Goal: Task Accomplishment & Management: Use online tool/utility

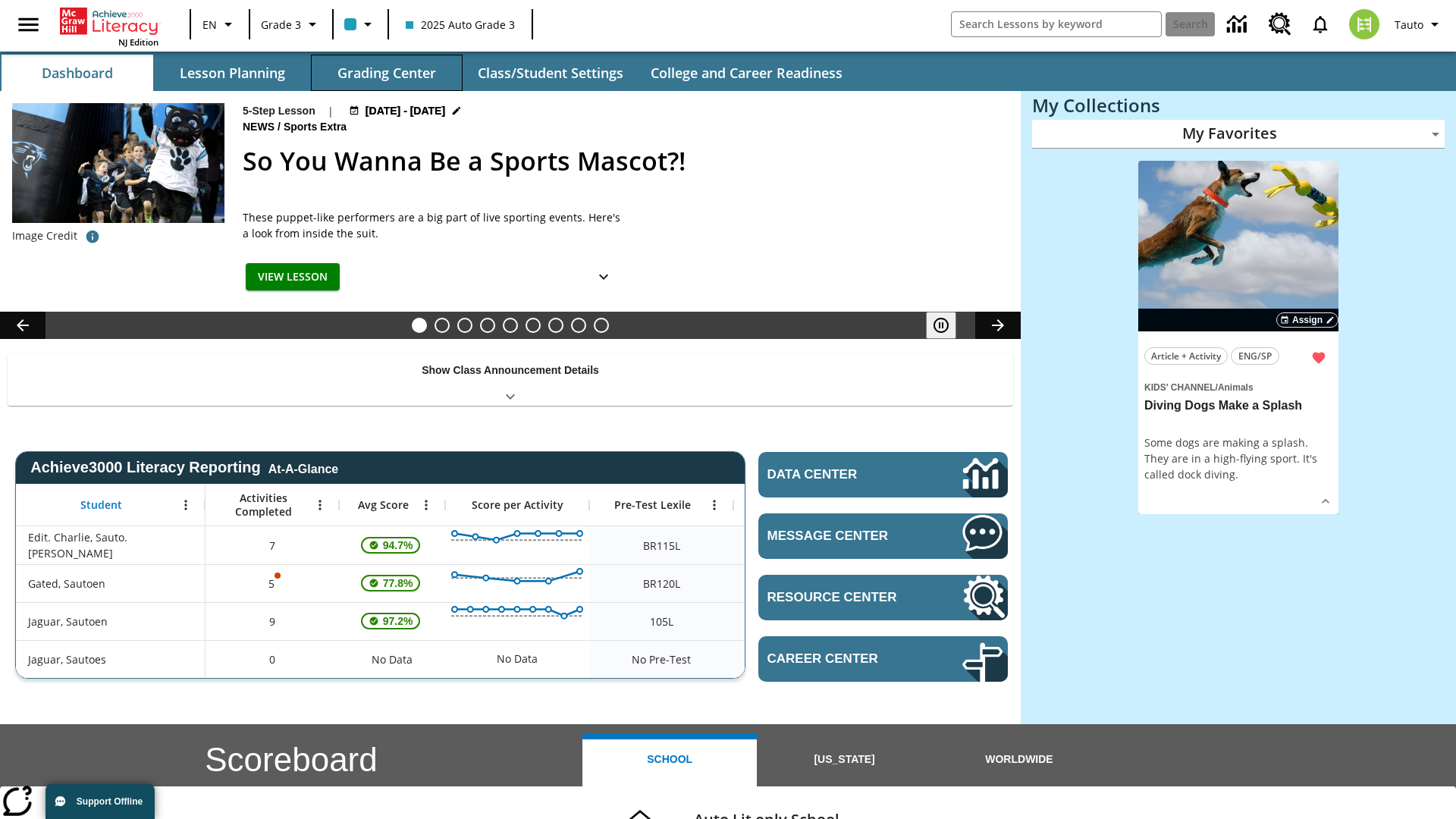
click at [387, 72] on button "Grading Center" at bounding box center [386, 72] width 152 height 37
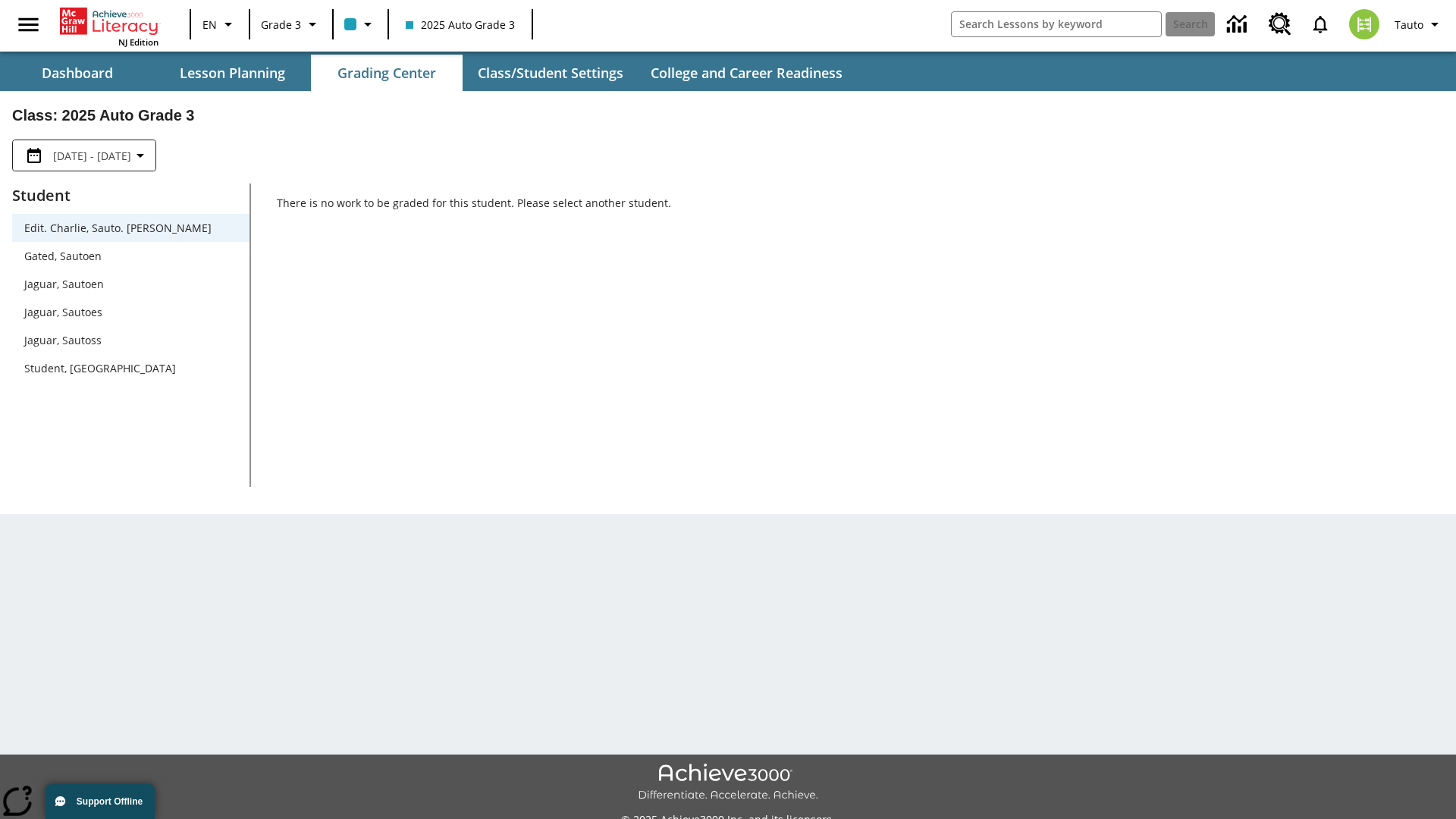
click at [130, 284] on span "Jaguar, Sautoen" at bounding box center [130, 284] width 213 height 16
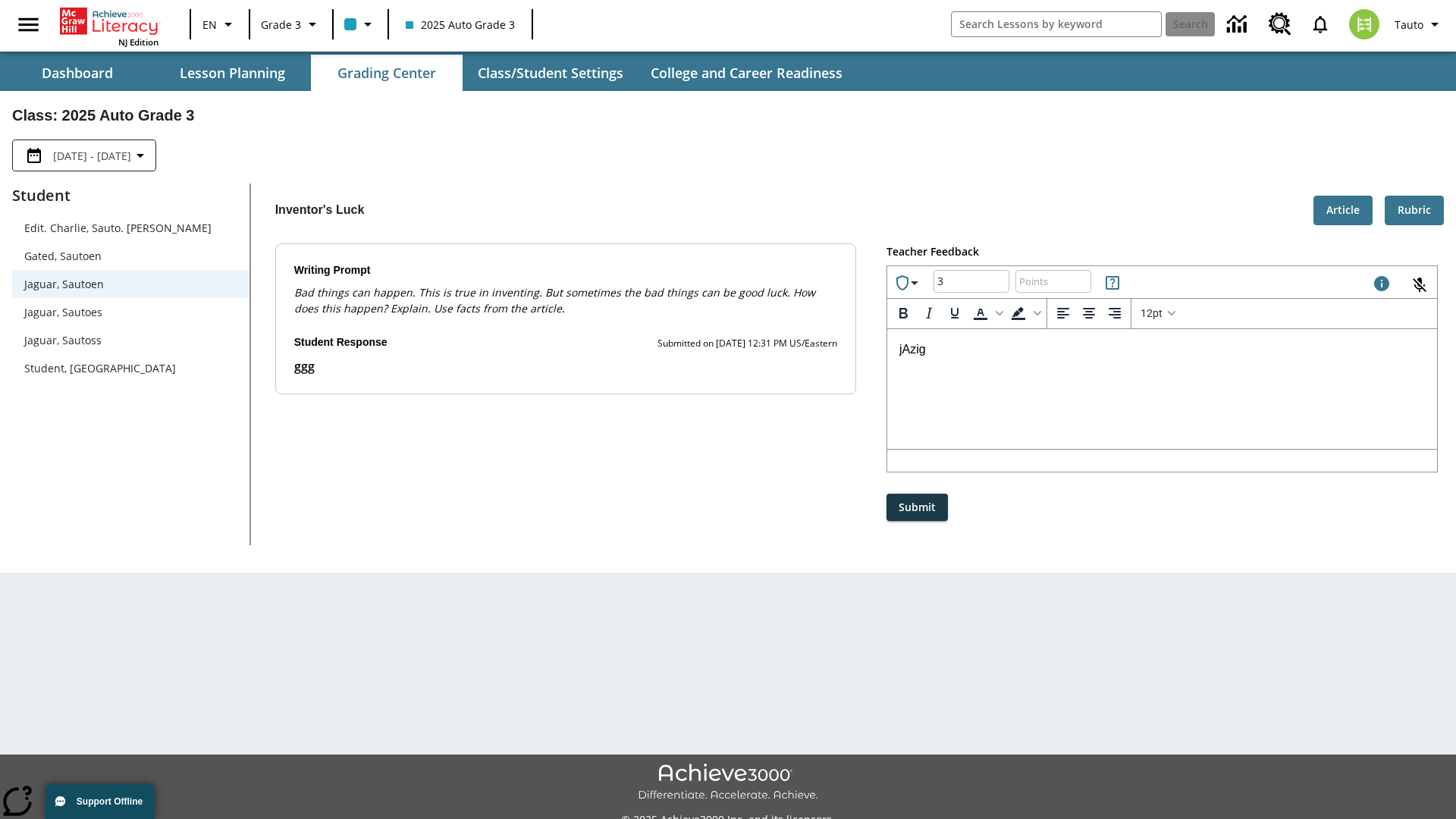
type input "3"
type input "10"
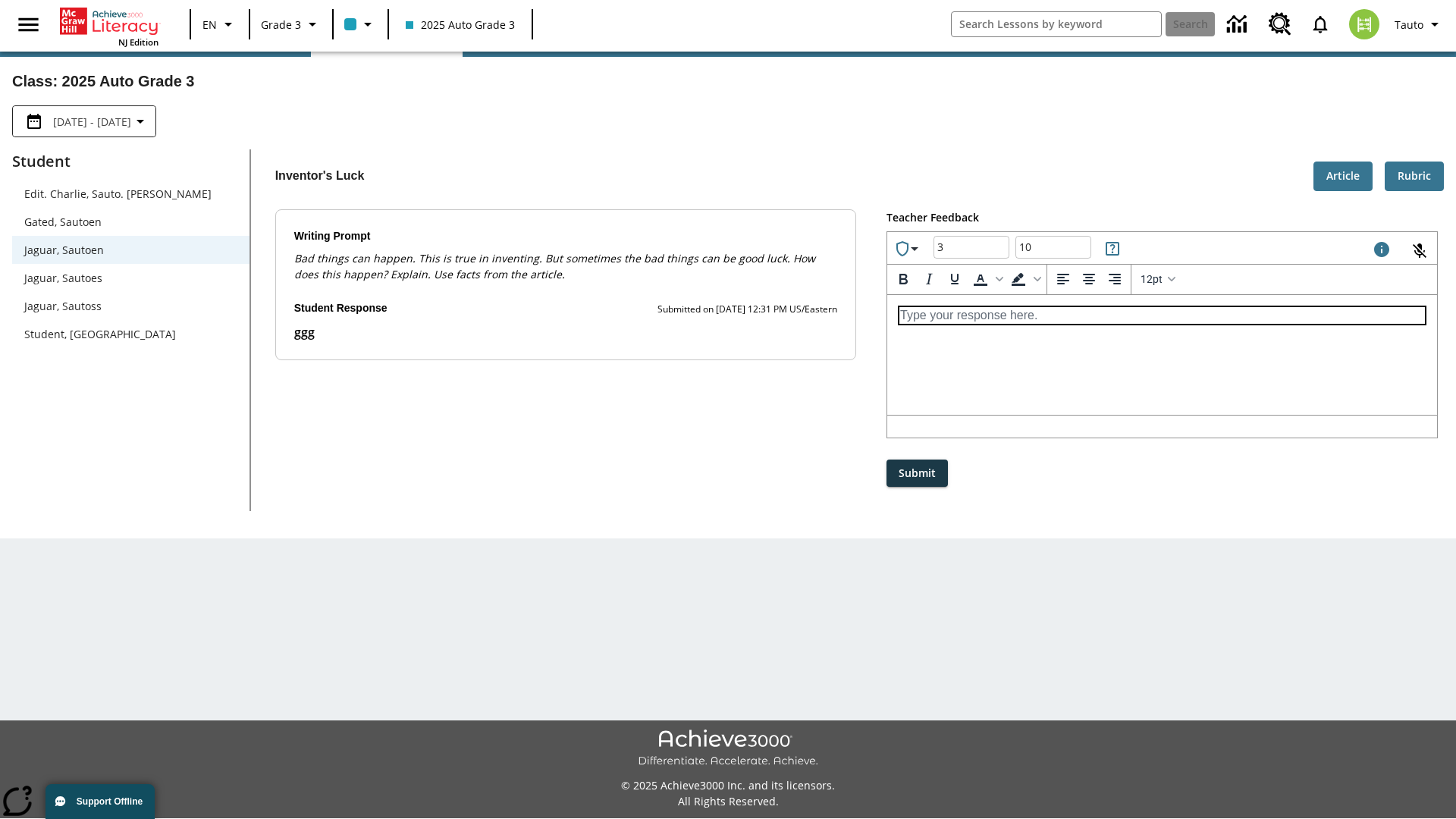
click at [1162, 315] on p "Type your response here." at bounding box center [1162, 315] width 526 height 17
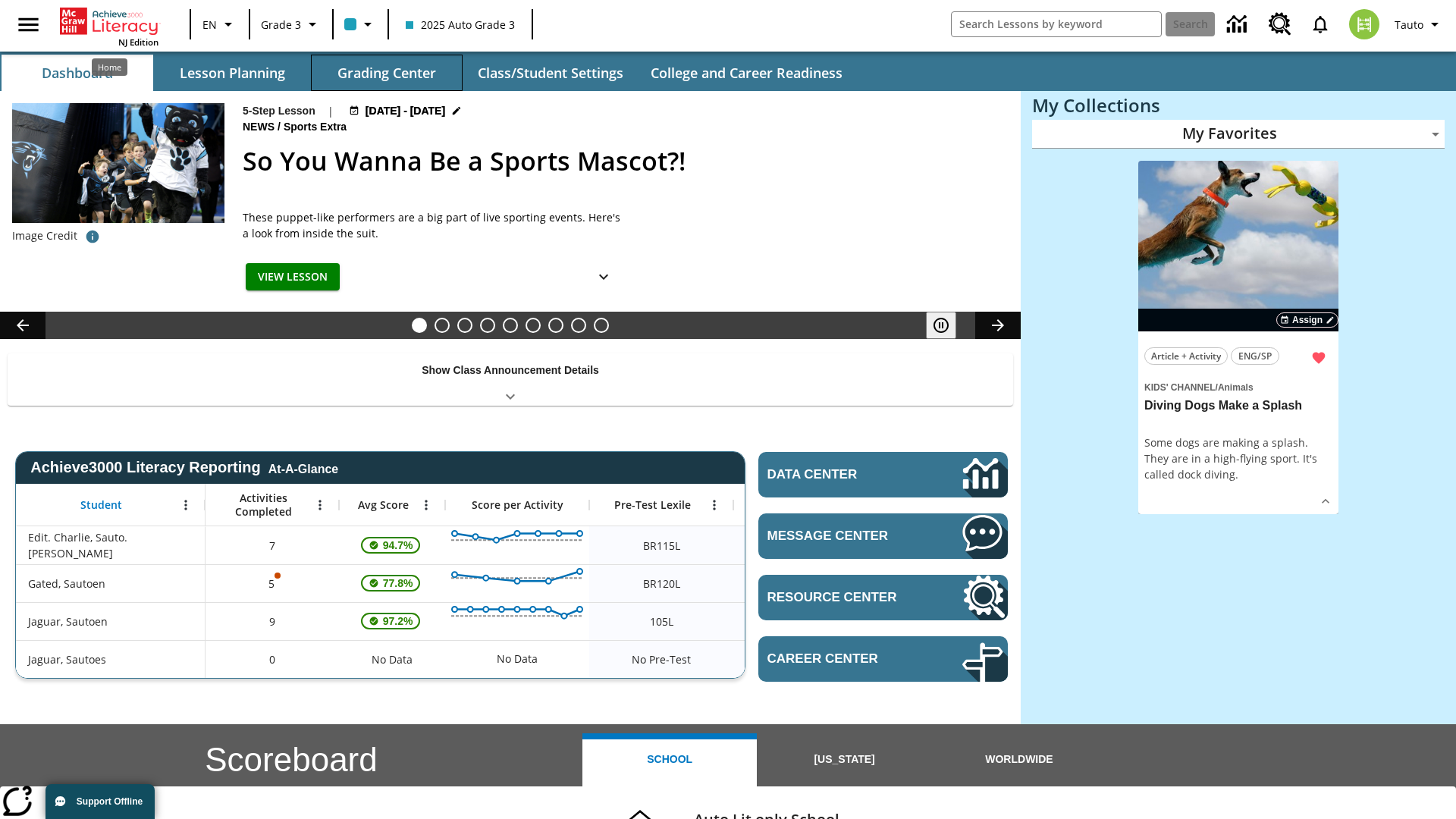
click at [387, 72] on button "Grading Center" at bounding box center [386, 72] width 152 height 37
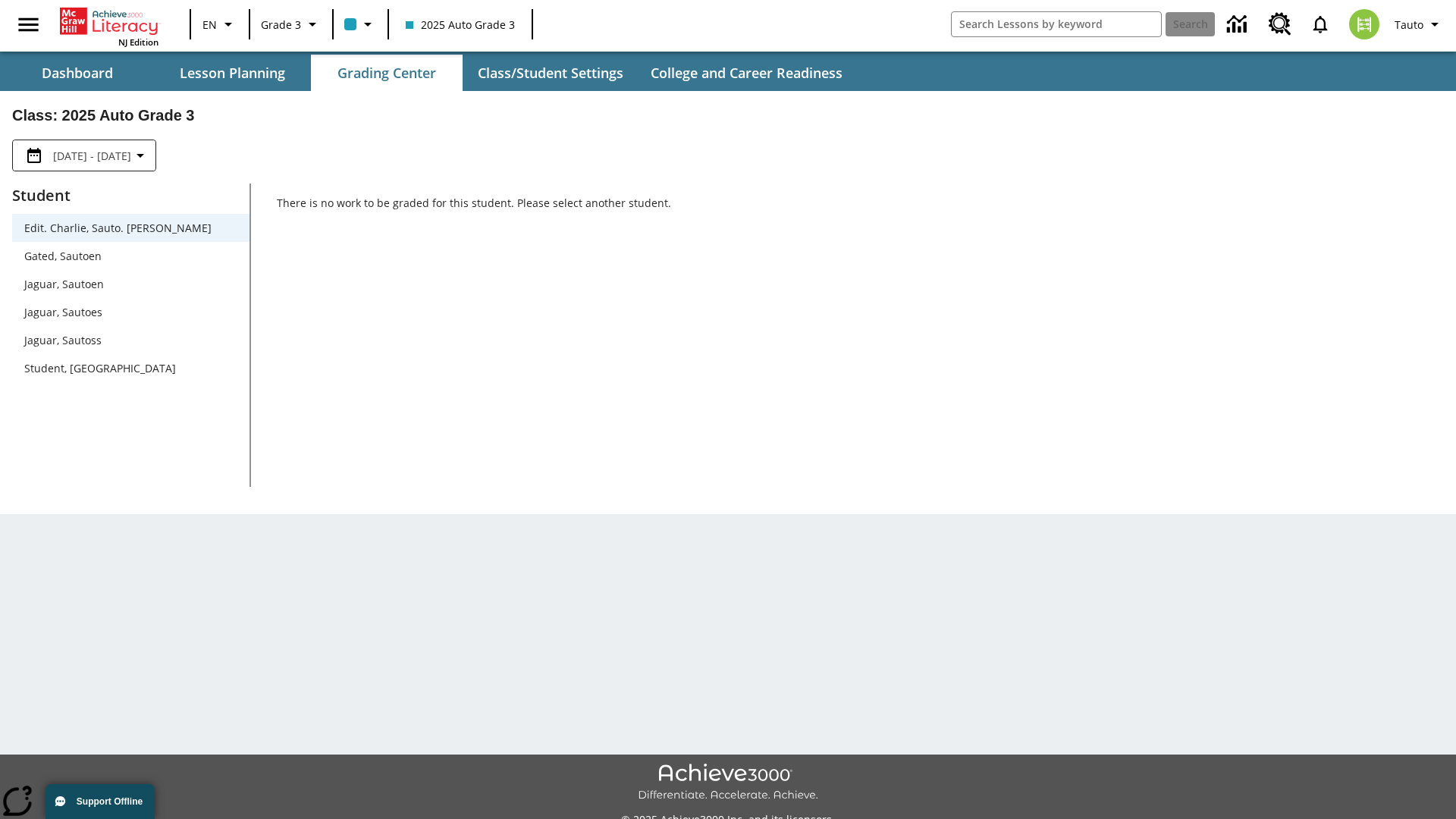
click at [130, 284] on span "Jaguar, Sautoen" at bounding box center [130, 284] width 213 height 16
